Goal: Information Seeking & Learning: Learn about a topic

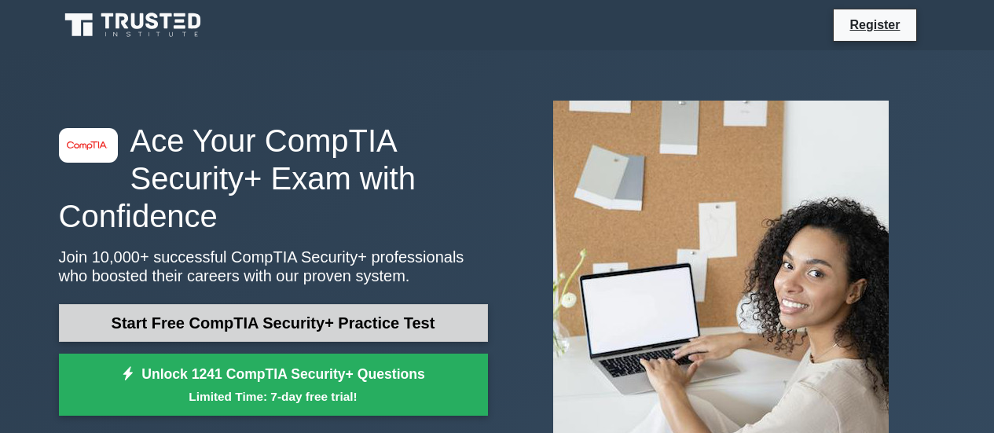
click at [288, 323] on link "Start Free CompTIA Security+ Practice Test" at bounding box center [273, 323] width 429 height 38
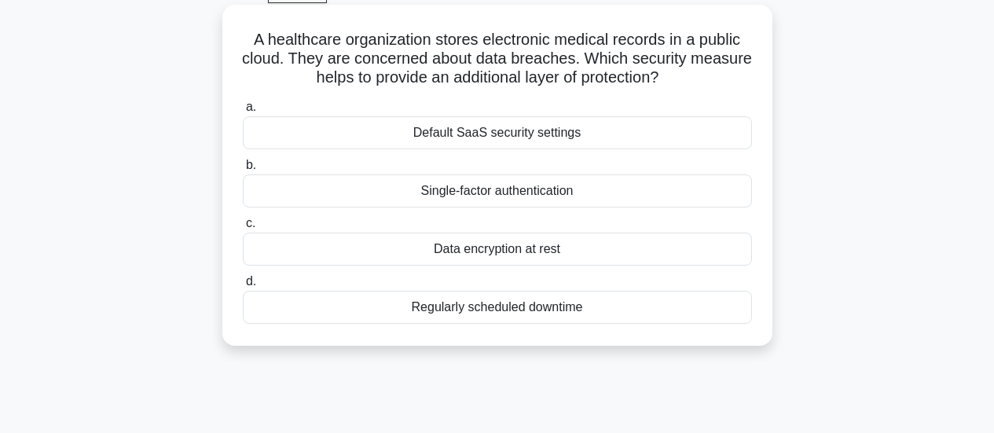
scroll to position [85, 0]
click at [377, 248] on div "Data encryption at rest" at bounding box center [497, 247] width 509 height 33
click at [243, 227] on input "c. Data encryption at rest" at bounding box center [243, 222] width 0 height 10
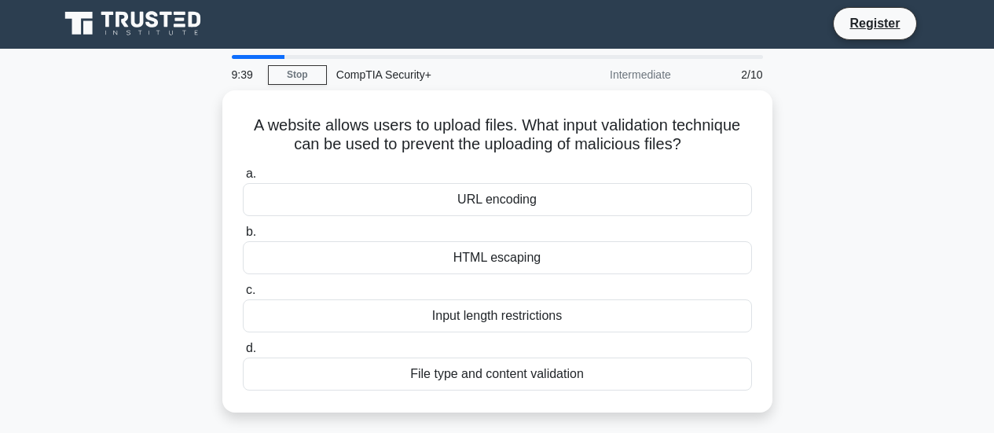
scroll to position [0, 0]
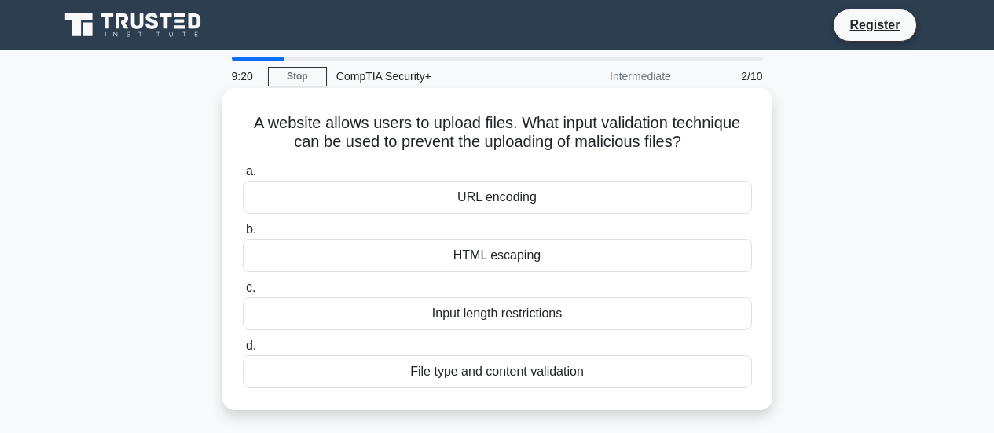
click at [464, 380] on div "File type and content validation" at bounding box center [497, 371] width 509 height 33
click at [243, 351] on input "d. File type and content validation" at bounding box center [243, 346] width 0 height 10
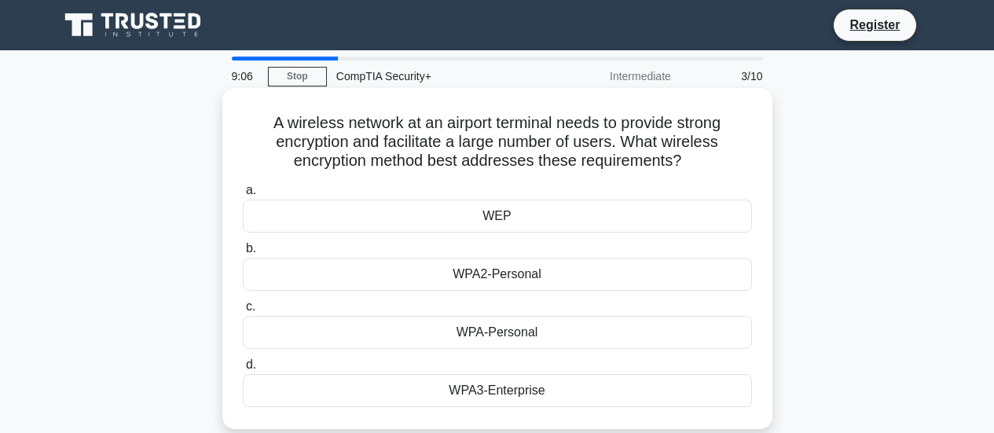
click at [466, 395] on div "WPA3-Enterprise" at bounding box center [497, 390] width 509 height 33
click at [243, 370] on input "d. WPA3-Enterprise" at bounding box center [243, 365] width 0 height 10
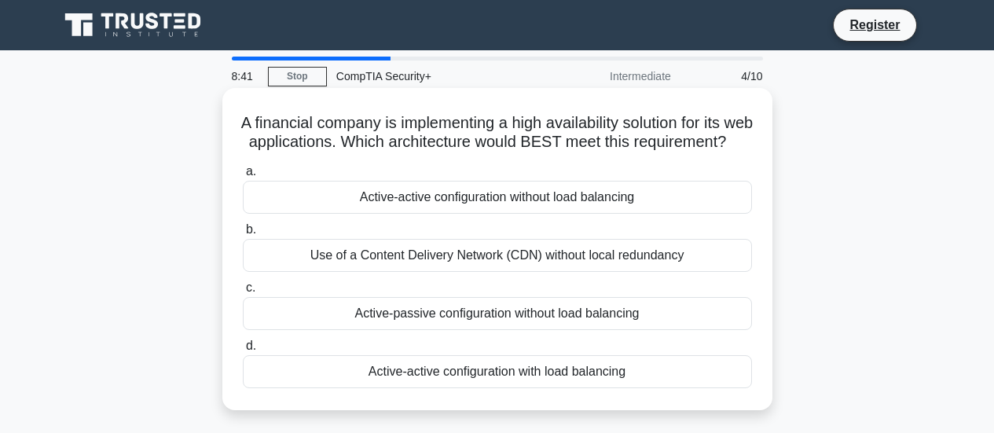
click at [401, 388] on div "Active-active configuration with load balancing" at bounding box center [497, 371] width 509 height 33
click at [243, 351] on input "d. Active-active configuration with load balancing" at bounding box center [243, 346] width 0 height 10
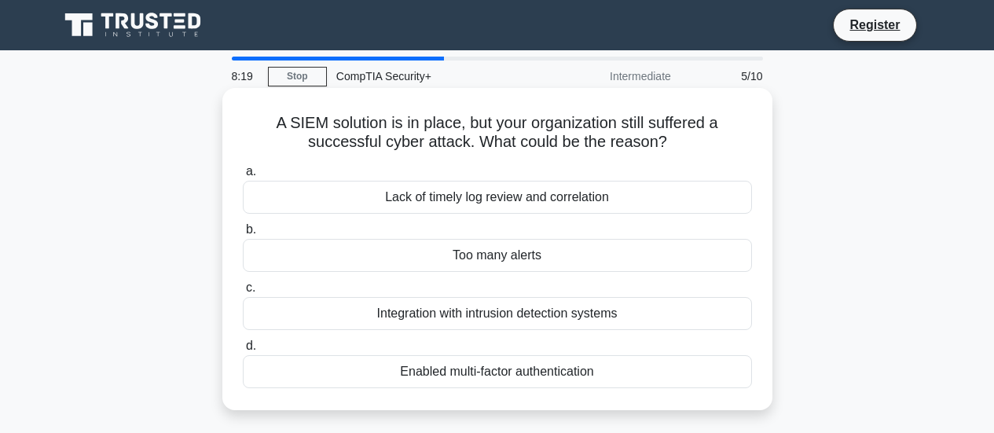
click at [428, 323] on div "Integration with intrusion detection systems" at bounding box center [497, 313] width 509 height 33
click at [243, 293] on input "c. Integration with intrusion detection systems" at bounding box center [243, 288] width 0 height 10
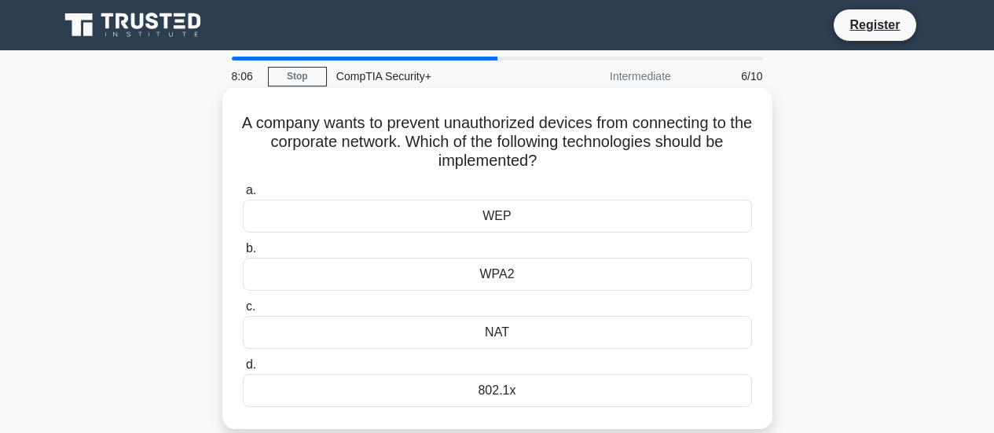
click at [452, 391] on div "802.1x" at bounding box center [497, 390] width 509 height 33
click at [243, 370] on input "d. 802.1x" at bounding box center [243, 365] width 0 height 10
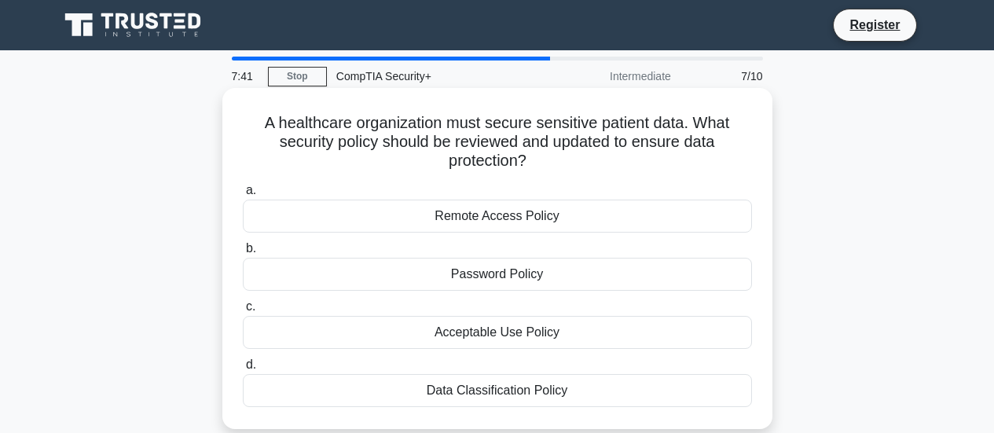
click at [451, 394] on div "Data Classification Policy" at bounding box center [497, 390] width 509 height 33
click at [243, 370] on input "d. Data Classification Policy" at bounding box center [243, 365] width 0 height 10
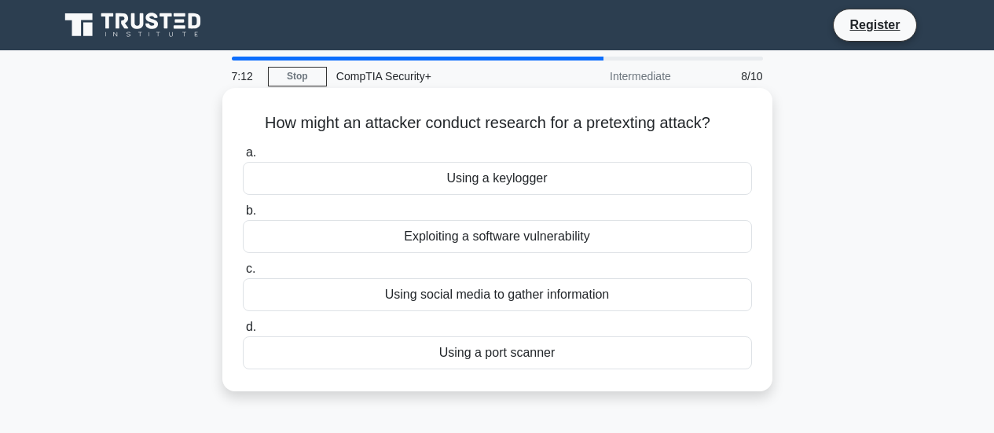
click at [457, 183] on div "Using a keylogger" at bounding box center [497, 178] width 509 height 33
click at [243, 158] on input "a. Using a keylogger" at bounding box center [243, 153] width 0 height 10
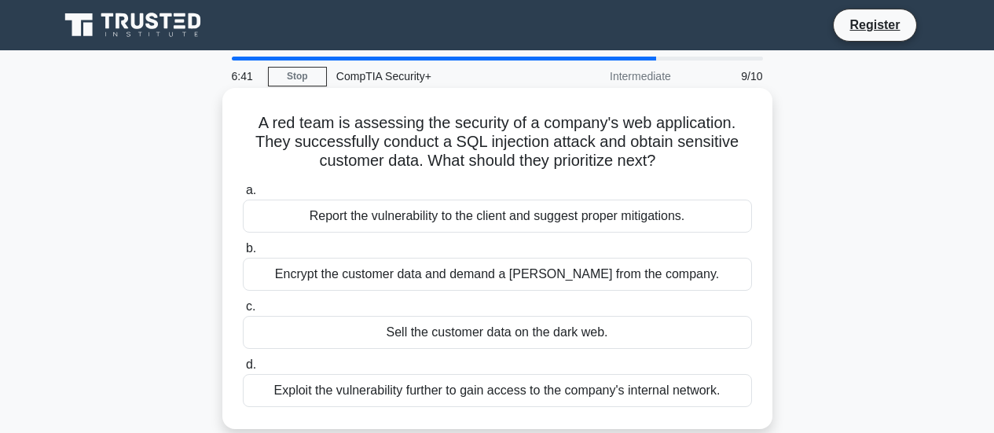
click at [470, 217] on div "Report the vulnerability to the client and suggest proper mitigations." at bounding box center [497, 216] width 509 height 33
click at [243, 196] on input "a. Report the vulnerability to the client and suggest proper mitigations." at bounding box center [243, 190] width 0 height 10
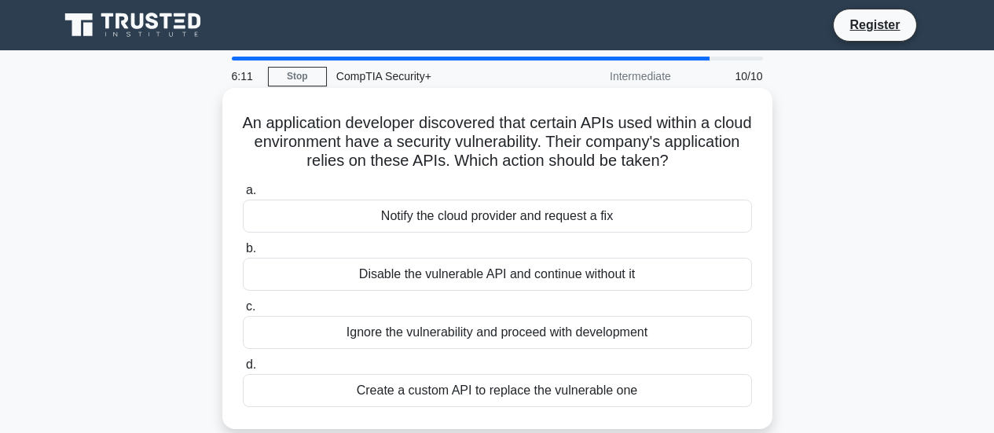
click at [476, 400] on div "Create a custom API to replace the vulnerable one" at bounding box center [497, 390] width 509 height 33
click at [243, 370] on input "d. Create a custom API to replace the vulnerable one" at bounding box center [243, 365] width 0 height 10
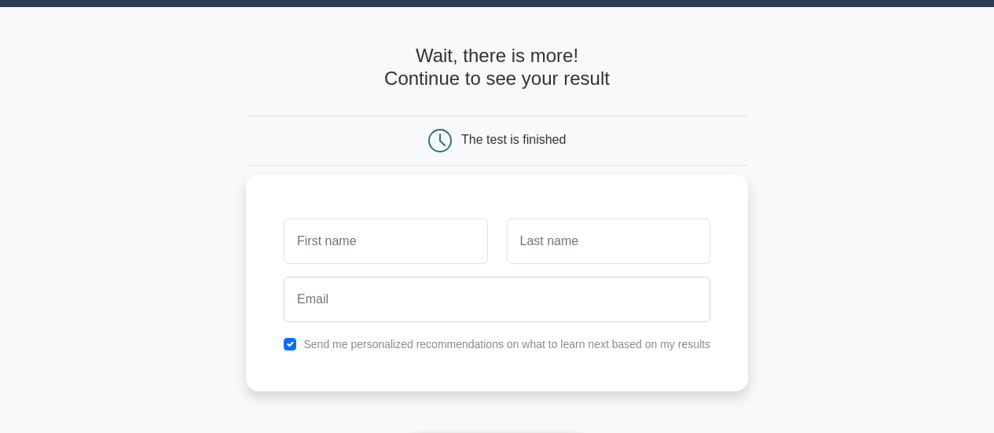
scroll to position [42, 0]
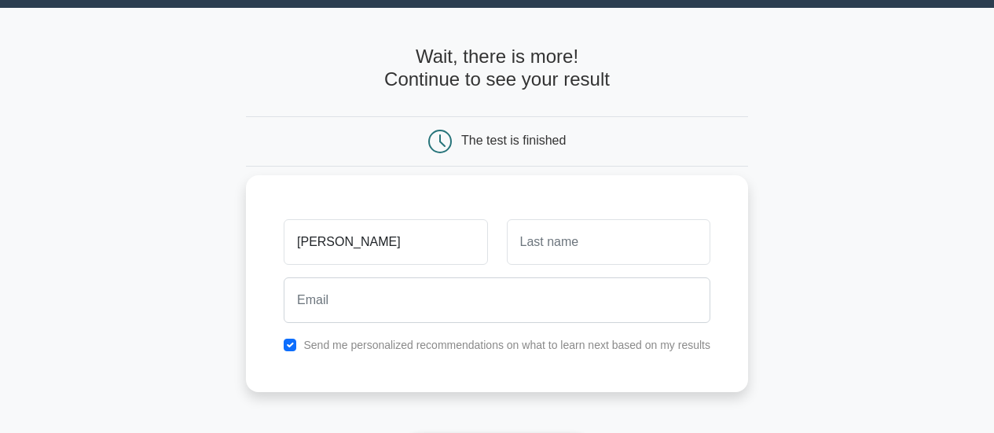
type input "[PERSON_NAME]"
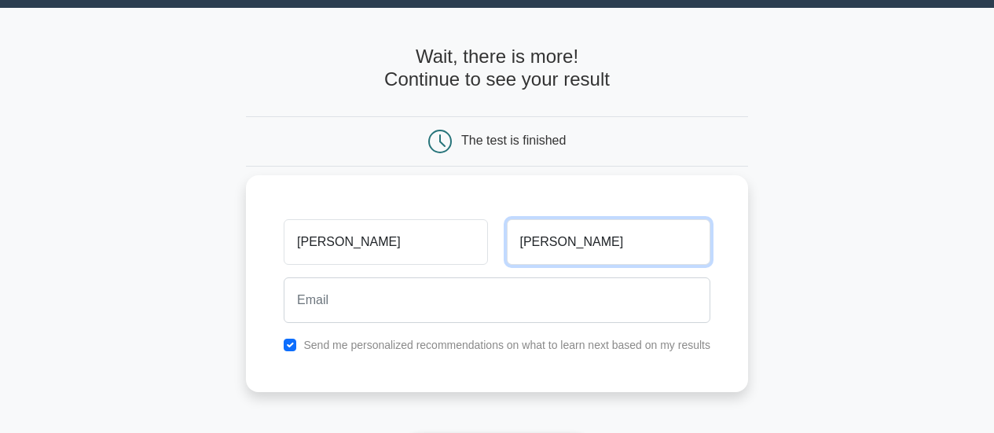
type input "[PERSON_NAME]"
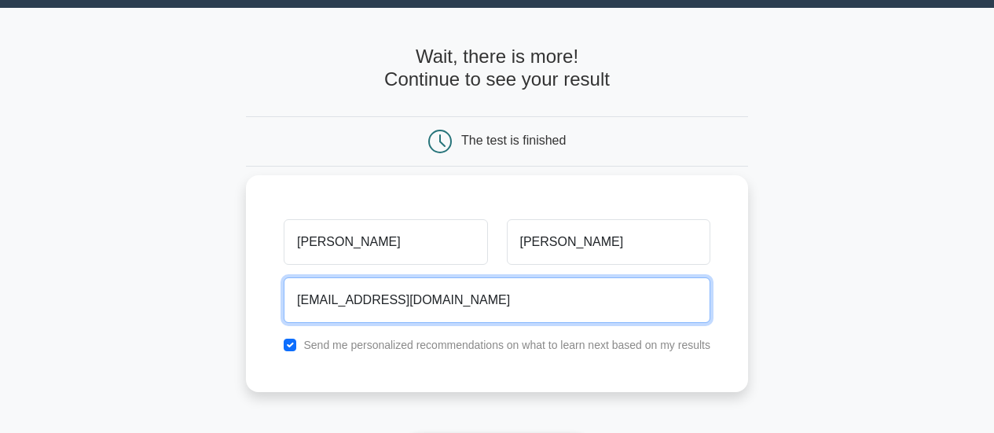
type input "ppautz1@gmail.com"
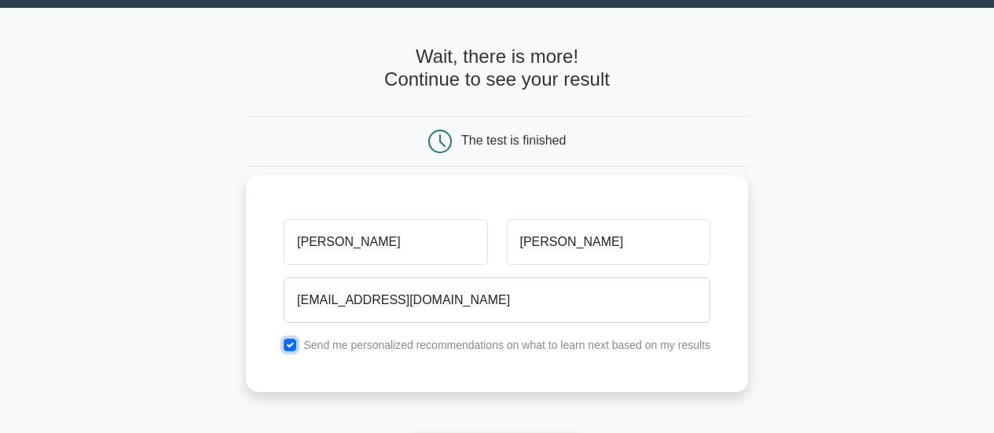
click at [292, 342] on input "checkbox" at bounding box center [290, 345] width 13 height 13
checkbox input "false"
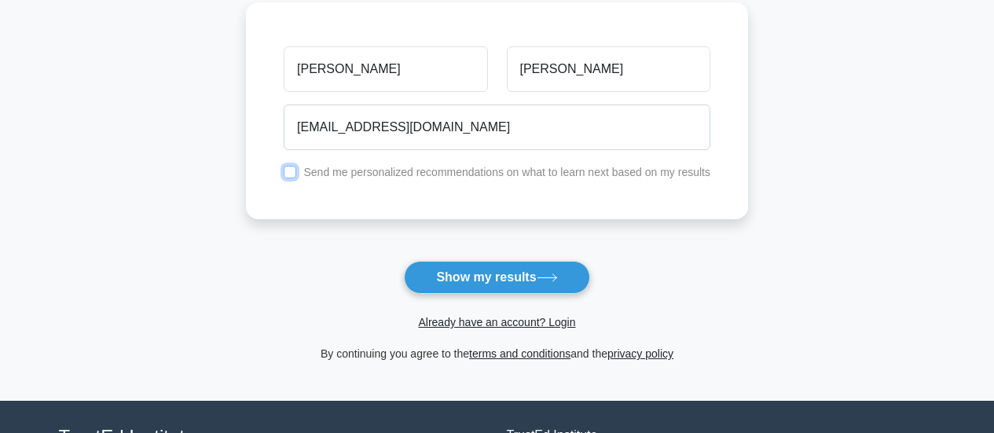
scroll to position [218, 0]
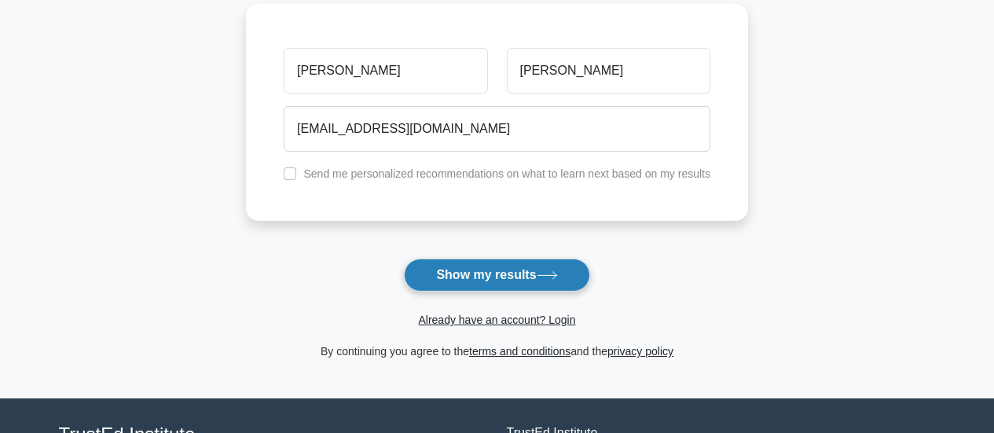
click at [505, 287] on button "Show my results" at bounding box center [496, 275] width 185 height 33
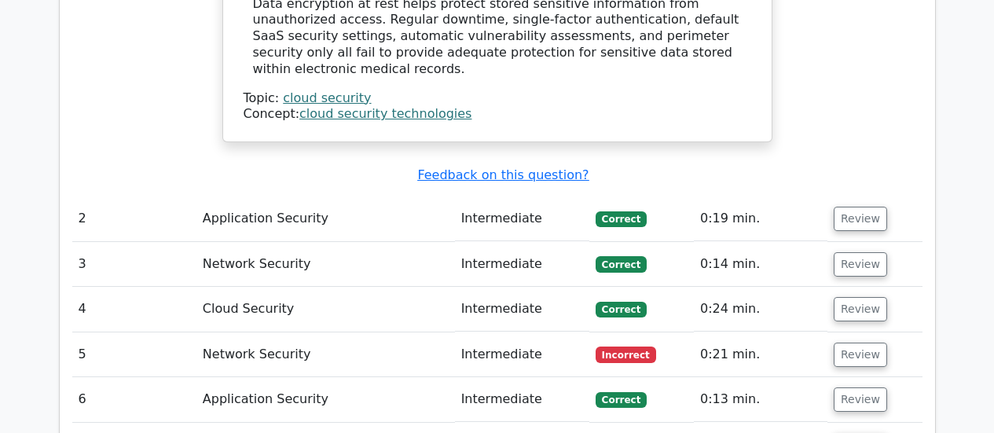
scroll to position [1675, 0]
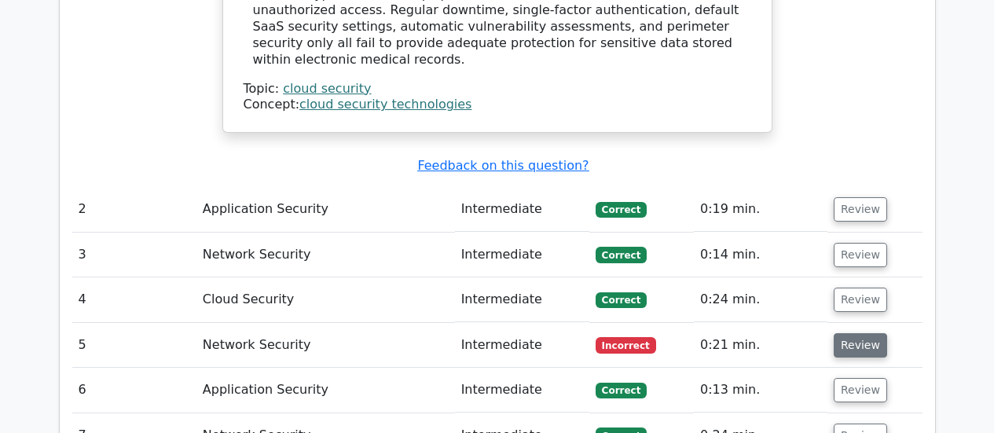
click at [849, 333] on button "Review" at bounding box center [860, 345] width 53 height 24
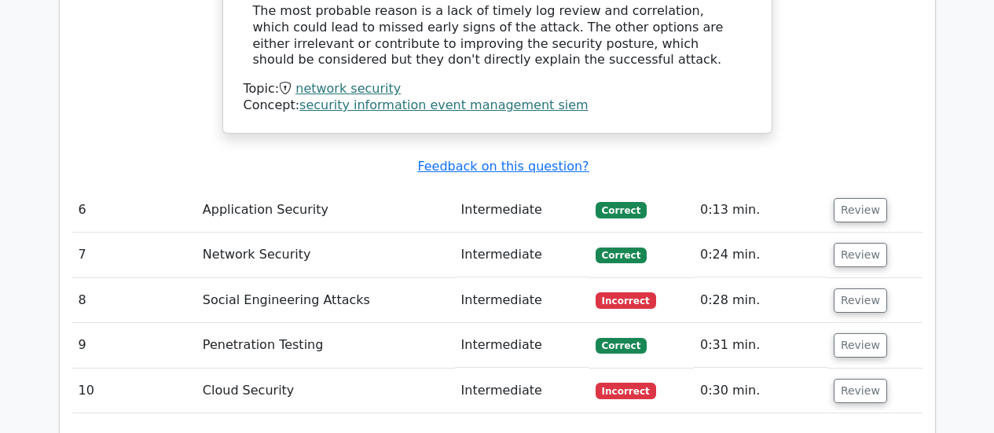
scroll to position [2385, 0]
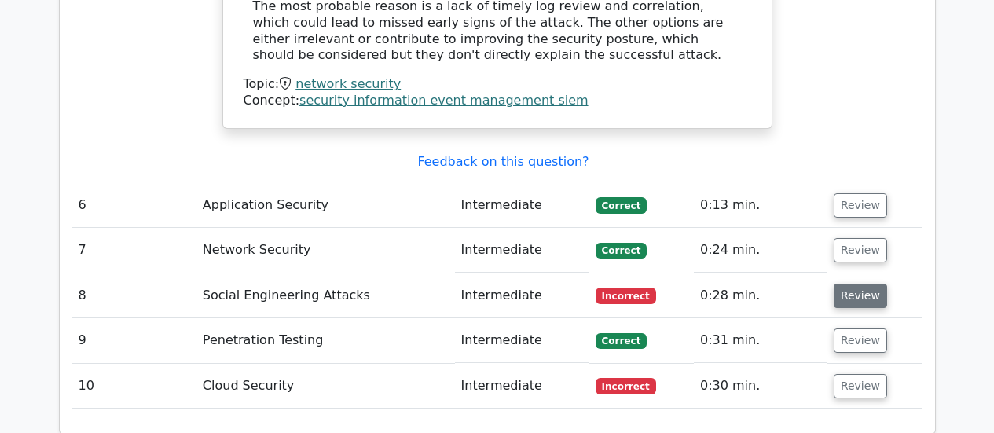
click at [841, 284] on button "Review" at bounding box center [860, 296] width 53 height 24
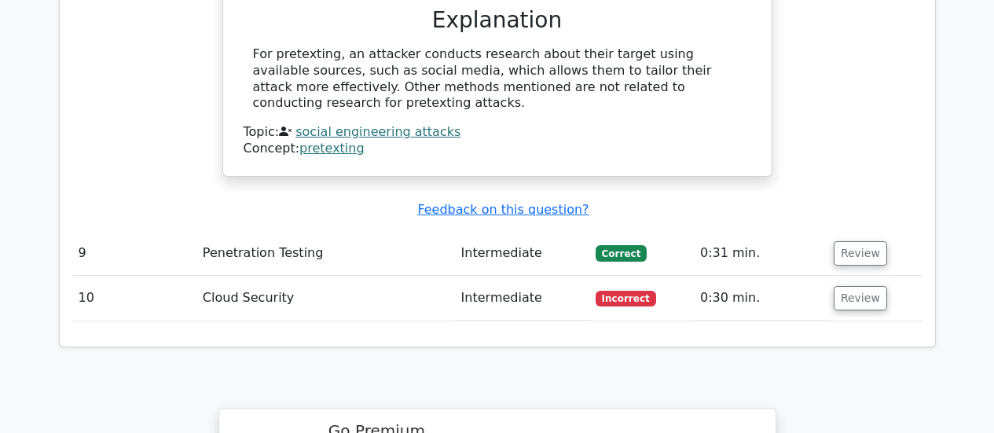
scroll to position [2979, 0]
click at [857, 285] on button "Review" at bounding box center [860, 297] width 53 height 24
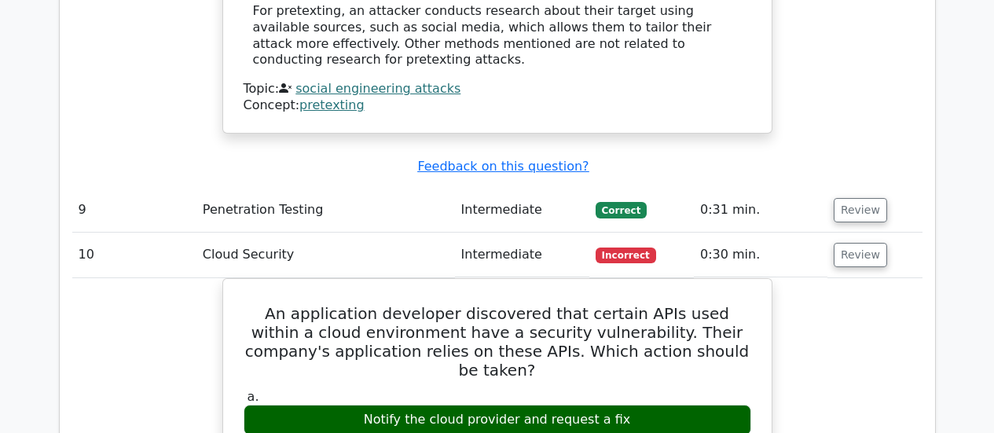
scroll to position [2995, 0]
